Goal: Navigation & Orientation: Understand site structure

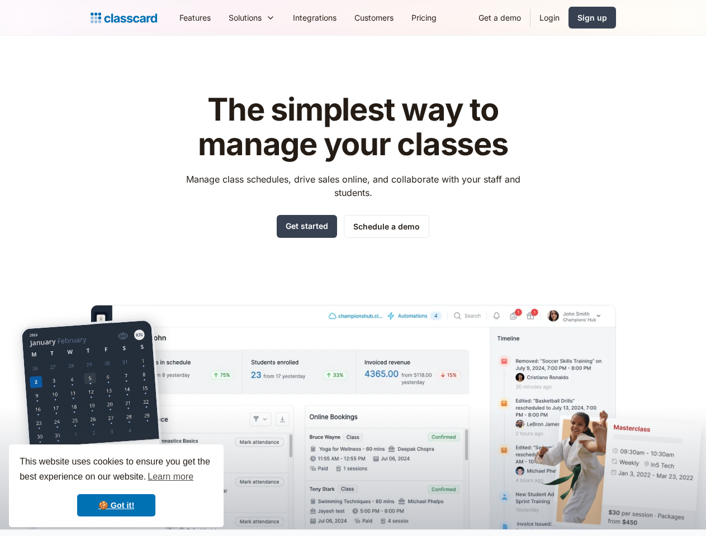
click at [353, 268] on div "The simplest way to manage your classes Manage class schedules, drive sales onl…" at bounding box center [353, 302] width 525 height 455
click at [116, 486] on div "This website uses cookies to ensure you get the best experience on our website.…" at bounding box center [116, 486] width 215 height 83
click at [393, 17] on nav "Features Resources Blog The latest industry news, updates and info. Customer st…" at bounding box center [392, 17] width 445 height 25
click at [220, 17] on div "Solutions Sports academy Swim school Dance studio Gymnastics Music school Marti…" at bounding box center [252, 17] width 64 height 25
